Goal: Task Accomplishment & Management: Use online tool/utility

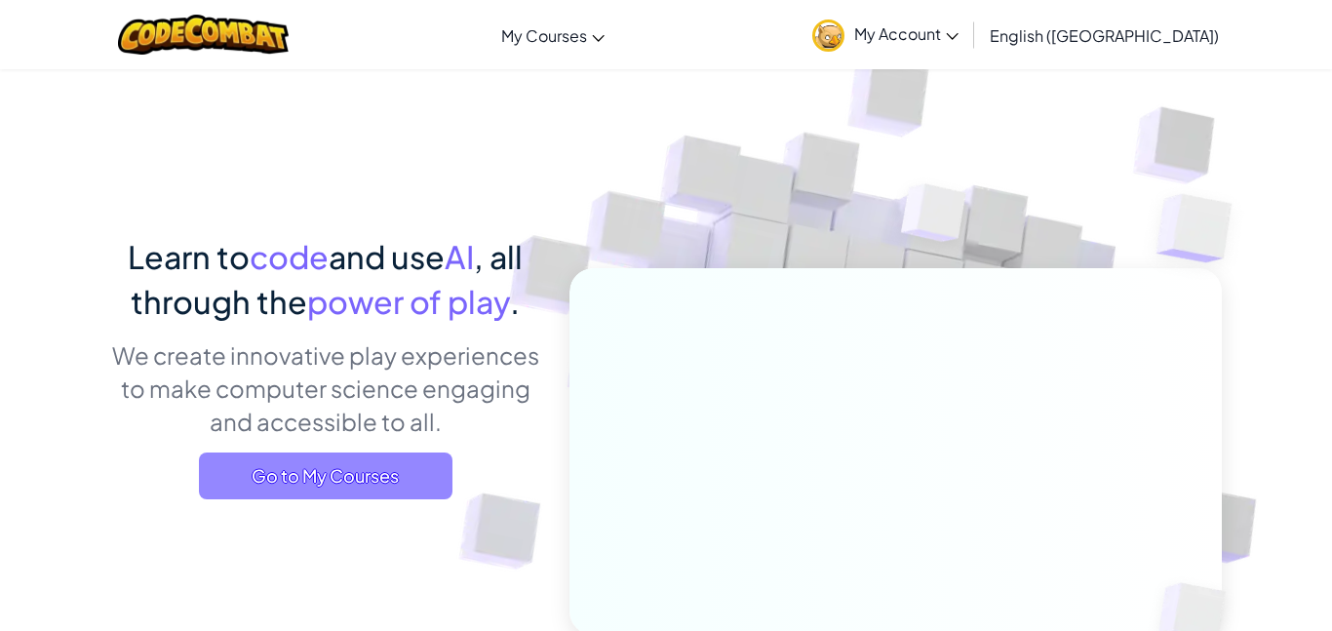
click at [244, 464] on span "Go to My Courses" at bounding box center [326, 475] width 254 height 47
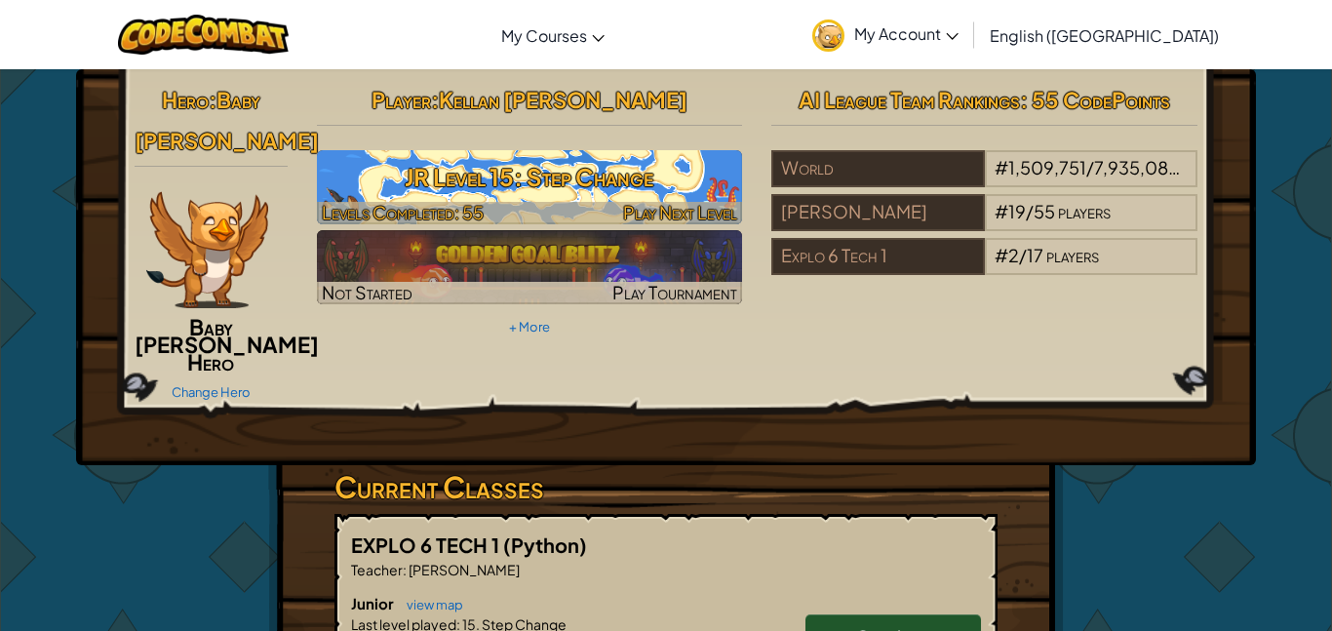
click at [681, 161] on h3 "JR Level 15: Step Change" at bounding box center [530, 177] width 426 height 44
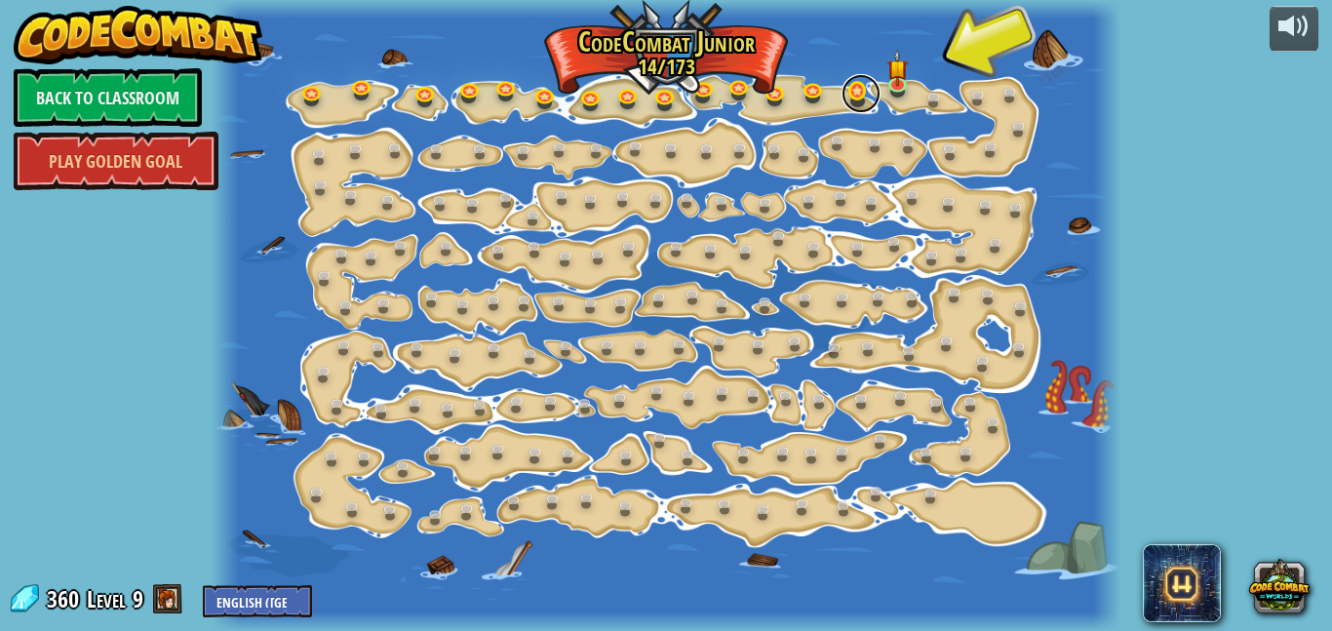
click at [865, 87] on link at bounding box center [861, 93] width 39 height 39
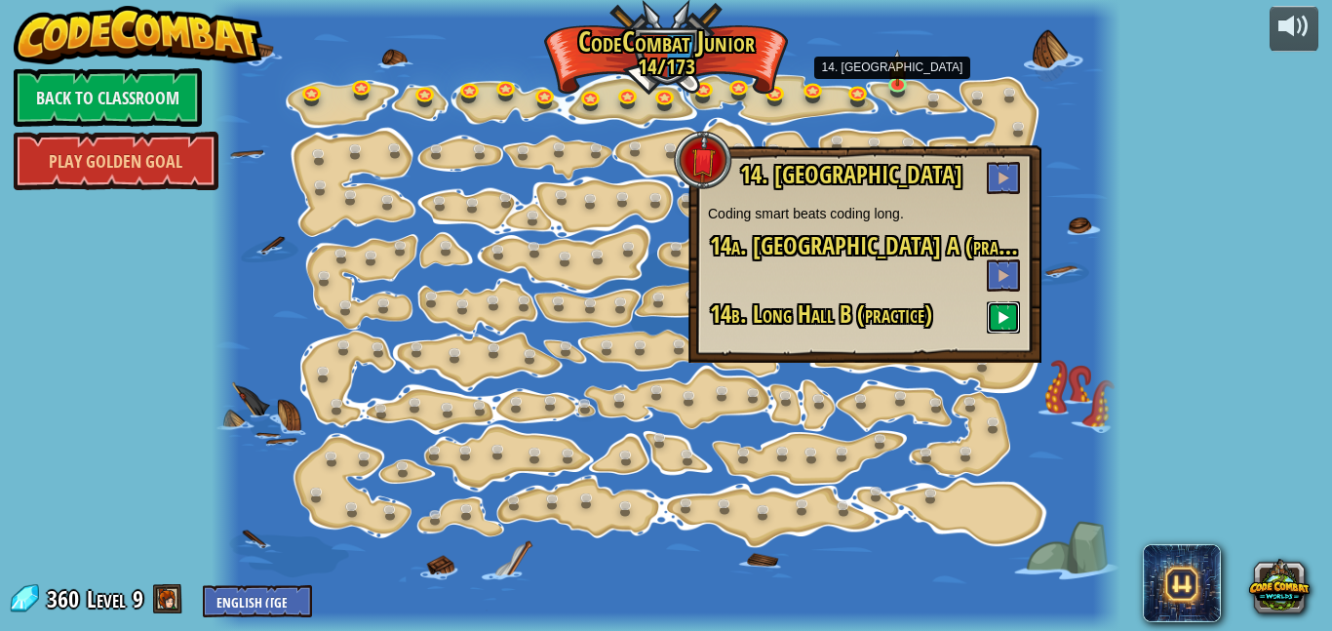
click at [1013, 301] on button at bounding box center [1003, 317] width 33 height 32
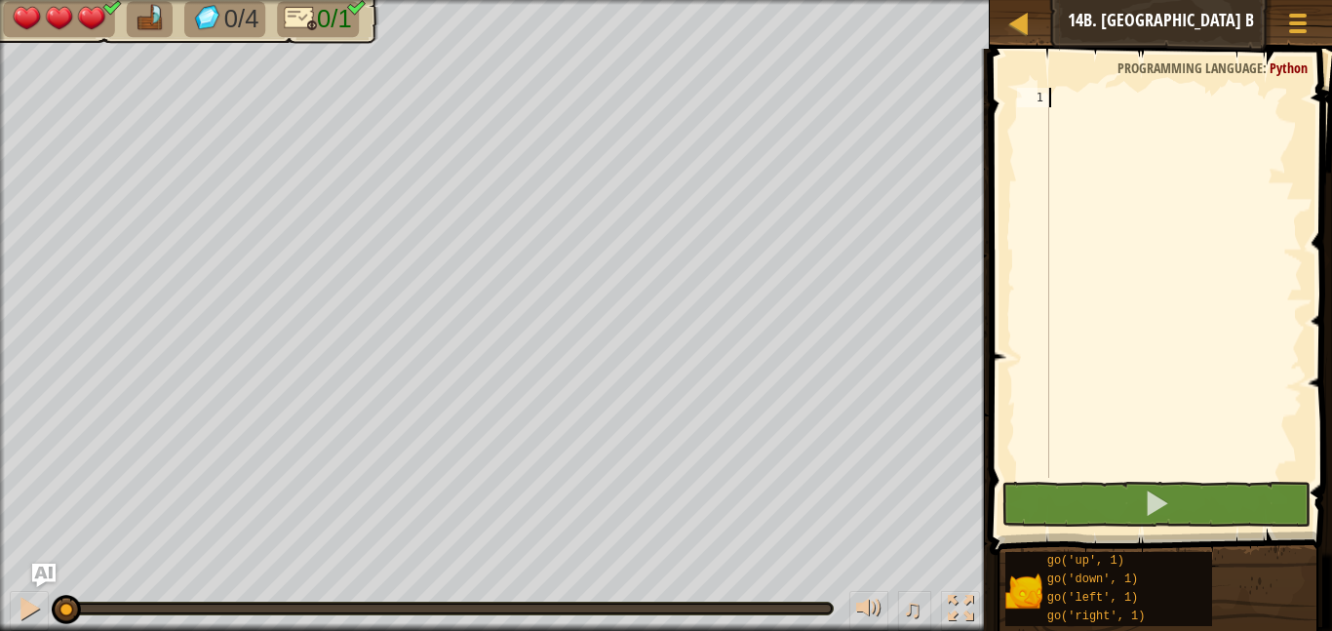
type textarea "d"
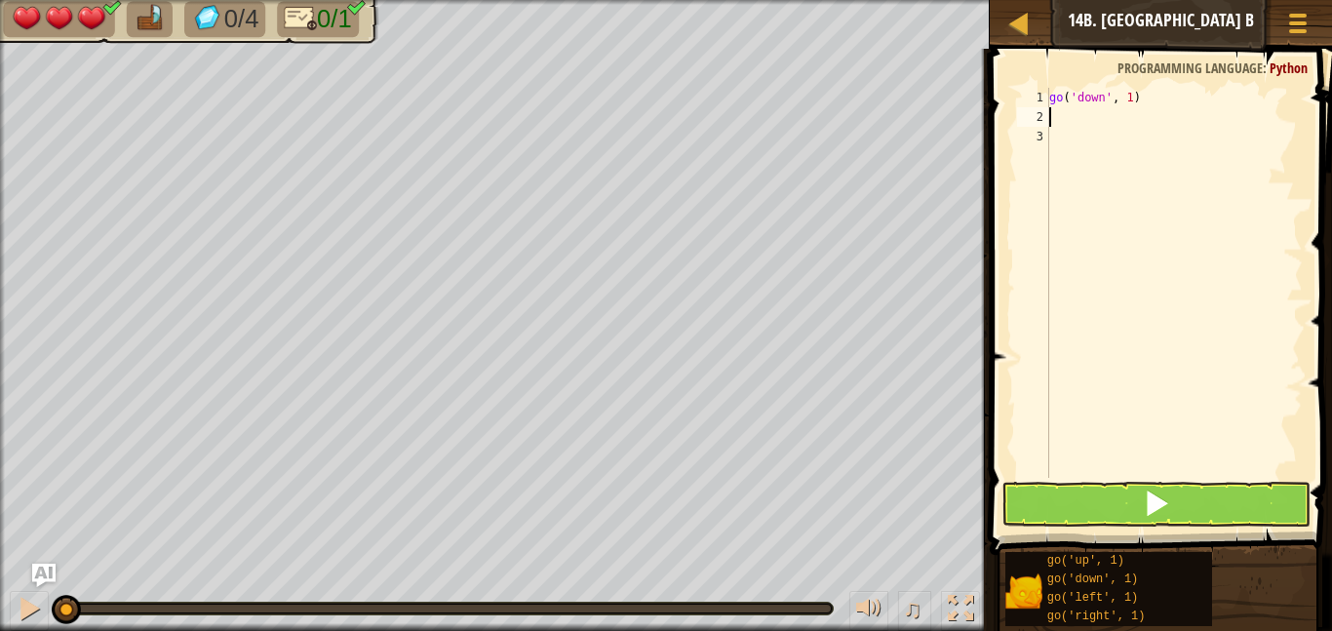
click at [1160, 91] on div "go ( 'down' , 1 )" at bounding box center [1173, 302] width 257 height 429
type textarea "go('down', 5)"
click at [1245, 484] on button at bounding box center [1155, 504] width 309 height 45
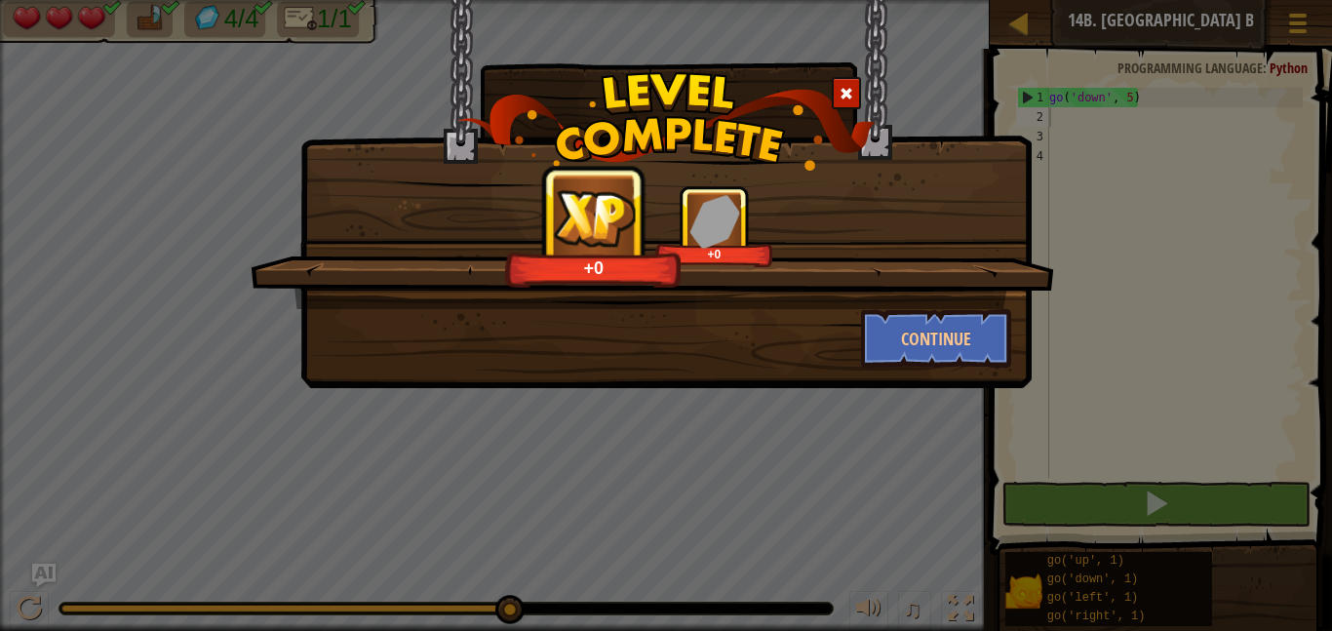
click at [836, 99] on div at bounding box center [846, 93] width 29 height 32
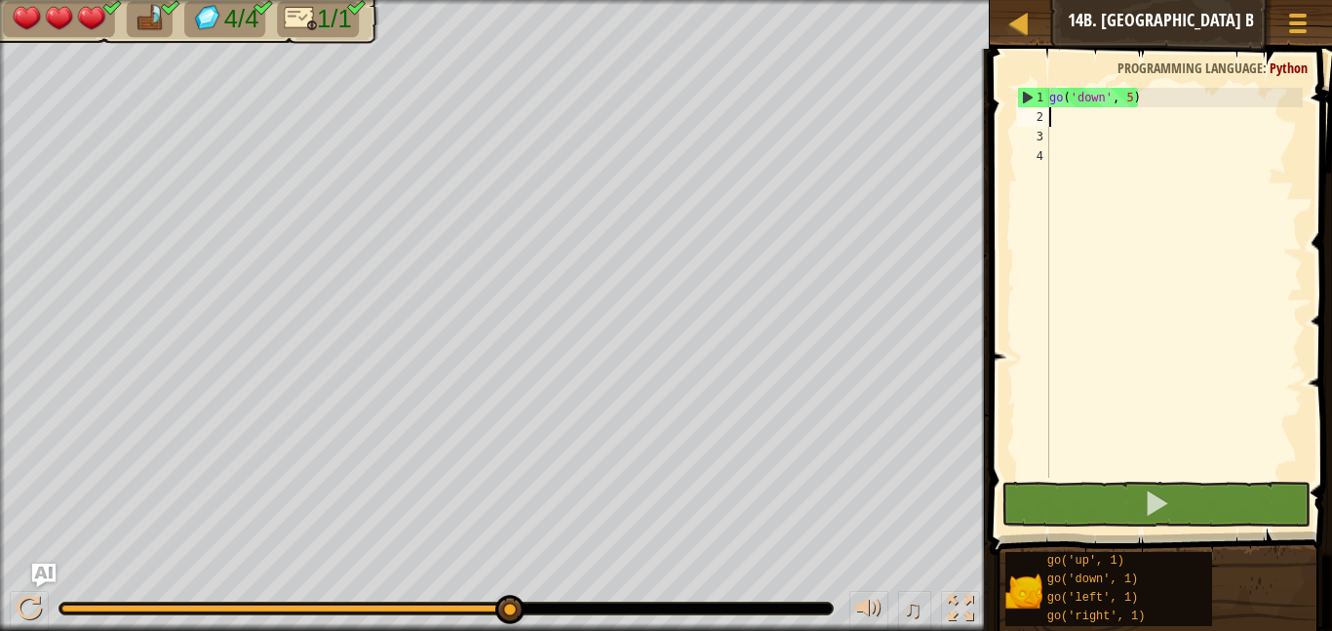
click at [1259, 34] on button at bounding box center [1244, 26] width 39 height 39
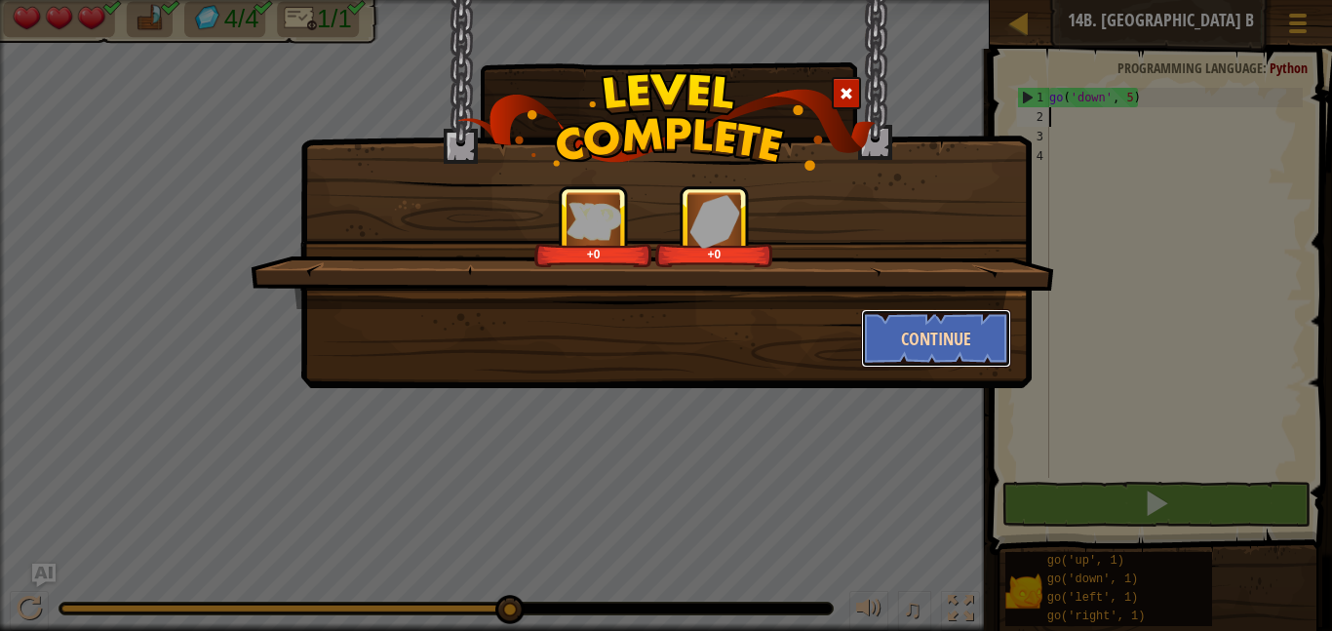
click at [945, 359] on button "Continue" at bounding box center [936, 338] width 151 height 59
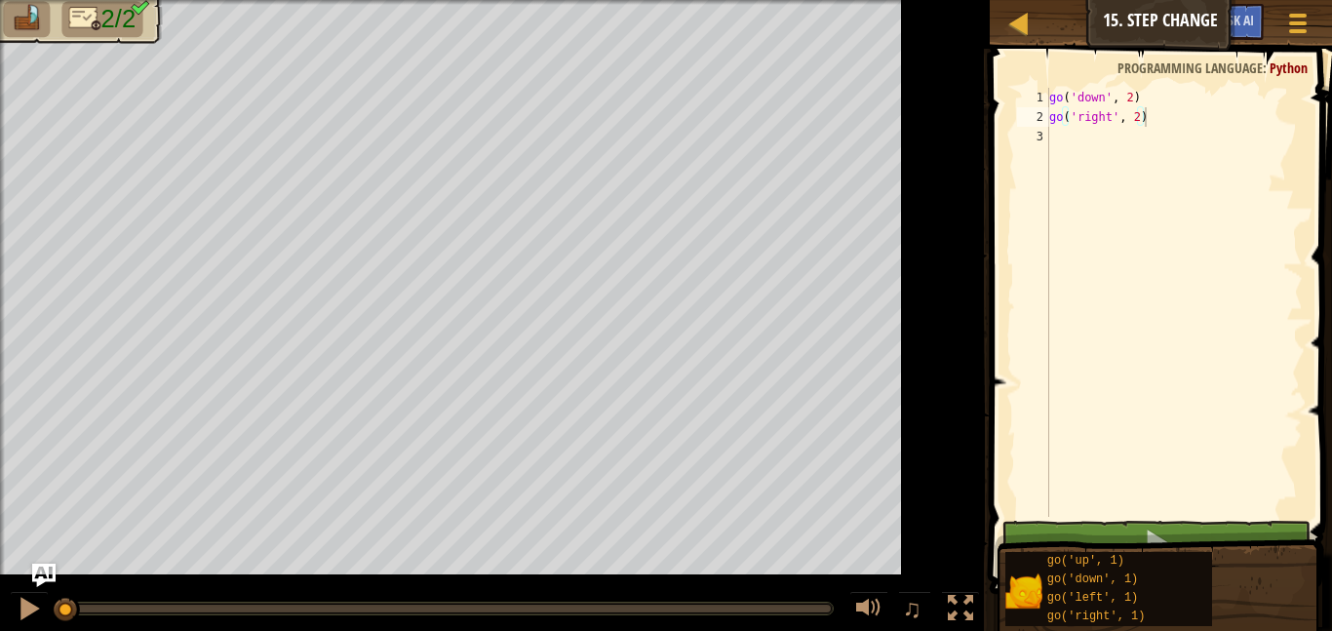
type textarea "go('right', 2)"
